Goal: Information Seeking & Learning: Find specific fact

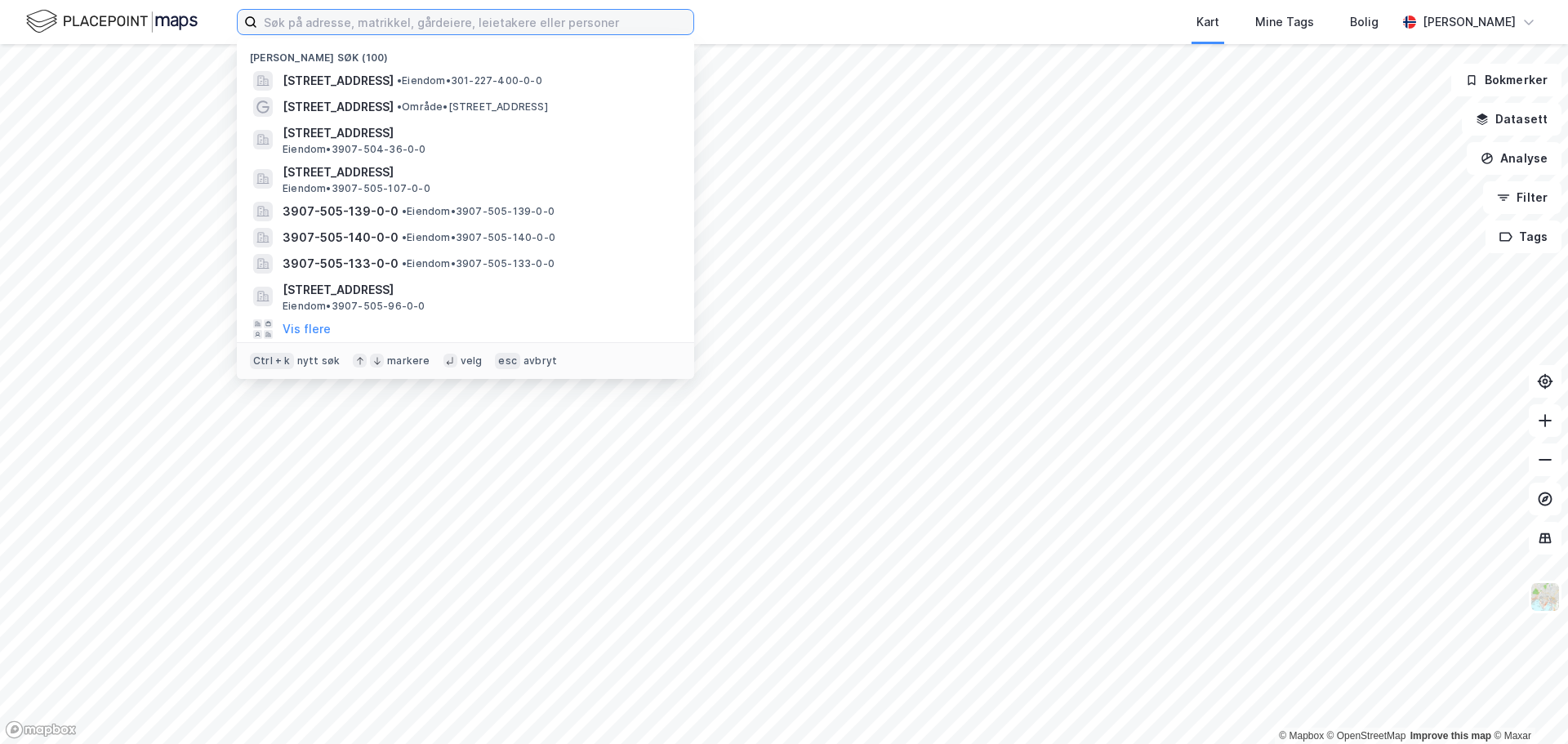
click at [404, 30] on input at bounding box center [475, 22] width 436 height 25
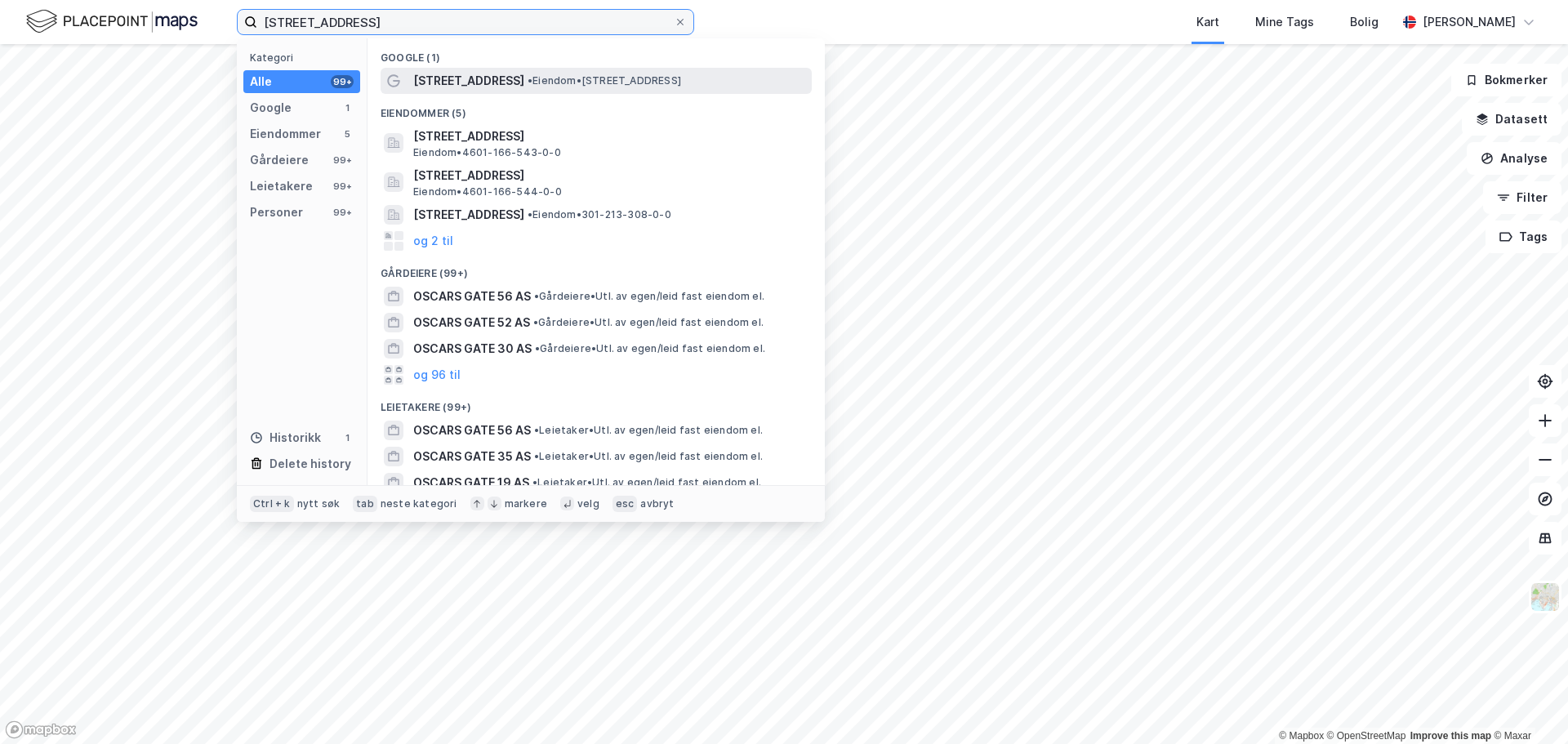
type input "[STREET_ADDRESS]"
click at [454, 68] on div "[STREET_ADDRESS] • Eiendom • [STREET_ADDRESS]" at bounding box center [596, 81] width 431 height 26
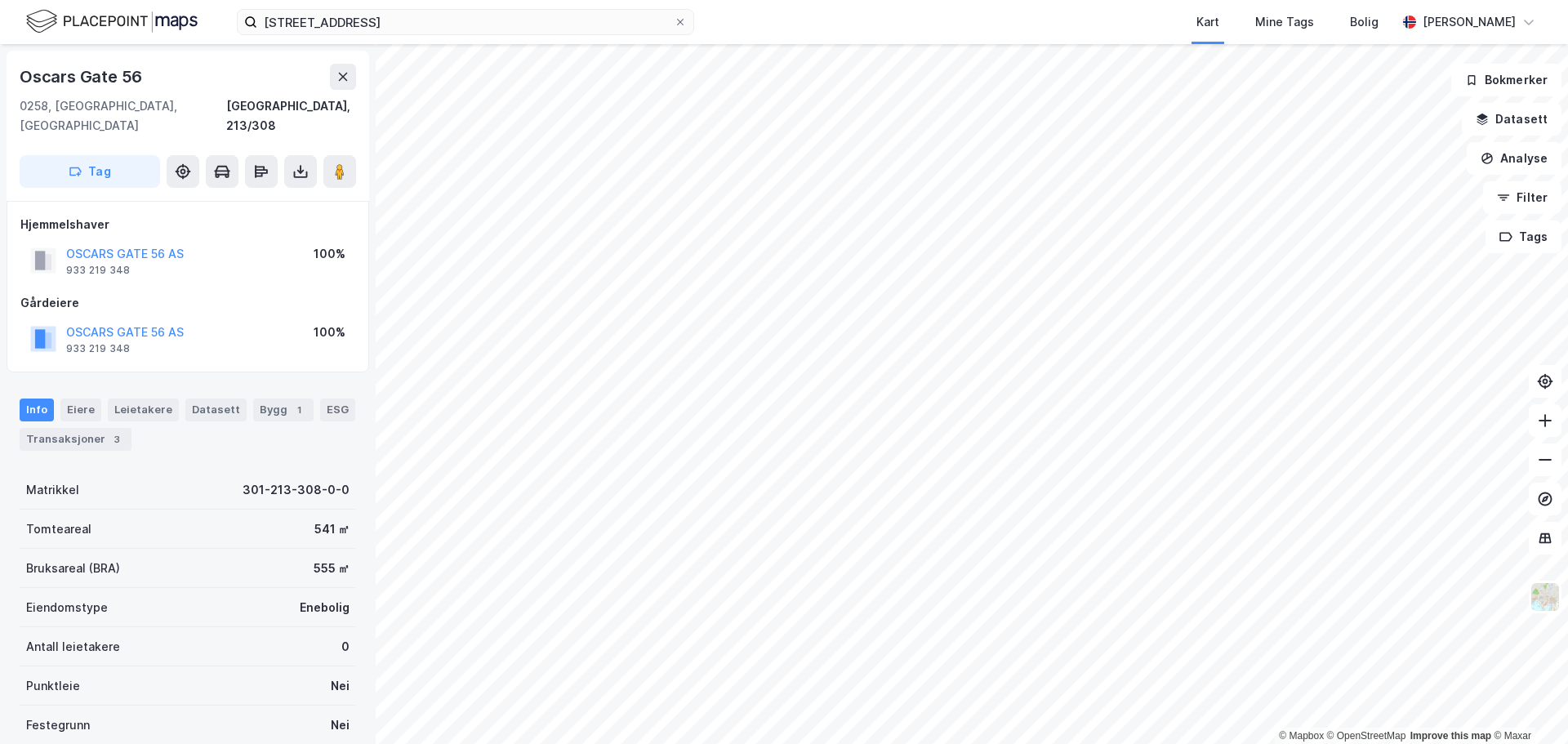
click at [116, 71] on div "Oscars Gate 56" at bounding box center [82, 77] width 125 height 26
copy div "Oscars Gate 56"
